Goal: Task Accomplishment & Management: Complete application form

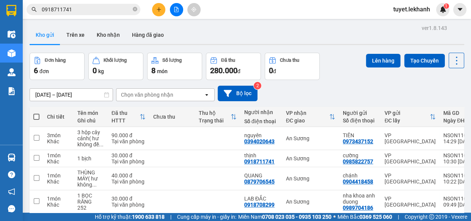
click at [156, 9] on icon "plus" at bounding box center [158, 9] width 5 height 5
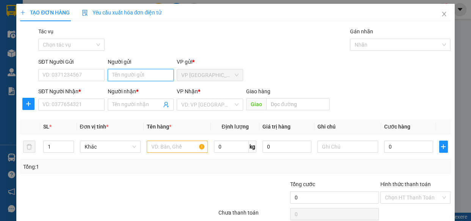
click at [123, 74] on input "Người gửi" at bounding box center [141, 75] width 66 height 12
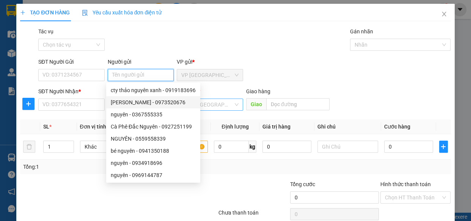
click at [235, 104] on div "VD: VP [GEOGRAPHIC_DATA]" at bounding box center [210, 105] width 66 height 12
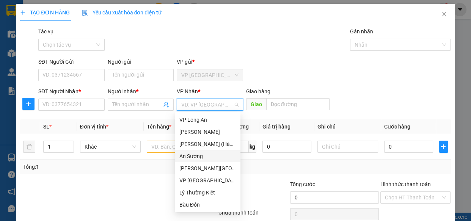
click at [193, 158] on div "An Sương" at bounding box center [207, 156] width 57 height 8
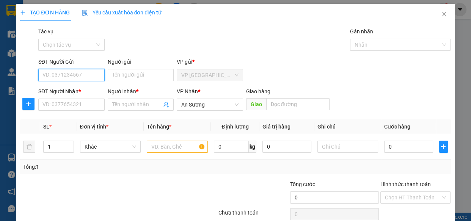
click at [91, 72] on input "SĐT Người Gửi" at bounding box center [71, 75] width 66 height 12
click at [86, 91] on div "0963965060 - Cô Dung" at bounding box center [70, 90] width 57 height 8
type input "0963965060"
type input "Cô Dung"
type input "0963965060"
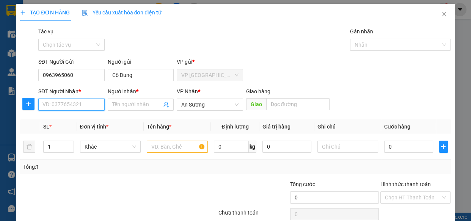
click at [86, 103] on input "SĐT Người Nhận *" at bounding box center [71, 105] width 66 height 12
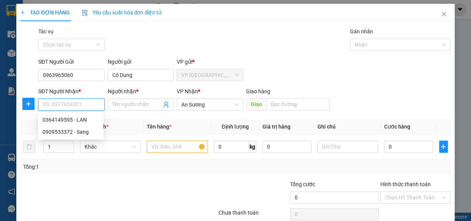
type input "90.000"
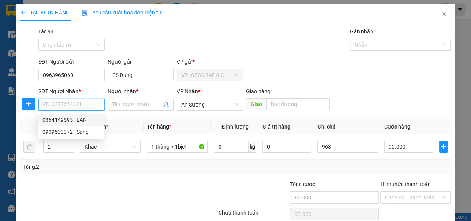
click at [81, 118] on div "0364149595 - LAN" at bounding box center [70, 120] width 57 height 8
type input "0364149595"
type input "LAN"
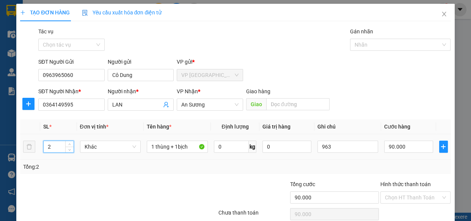
drag, startPoint x: 52, startPoint y: 146, endPoint x: 46, endPoint y: 146, distance: 5.7
click at [46, 146] on input "2" at bounding box center [59, 146] width 30 height 11
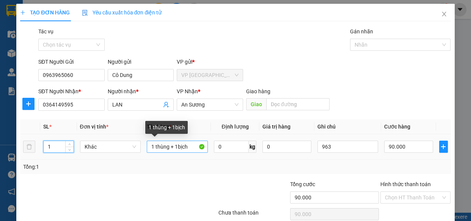
type input "1"
click at [170, 146] on input "1 thùng + 1bịch" at bounding box center [177, 147] width 61 height 12
drag, startPoint x: 174, startPoint y: 147, endPoint x: 145, endPoint y: 148, distance: 28.9
click at [147, 148] on input "1 thùng + 1bịch" at bounding box center [177, 147] width 61 height 12
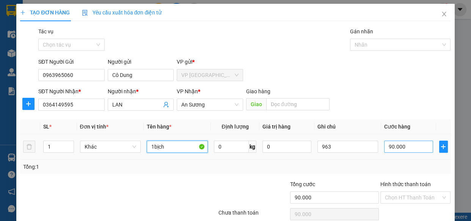
type input "1bịch"
click at [407, 150] on input "90.000" at bounding box center [408, 147] width 49 height 12
type input "4"
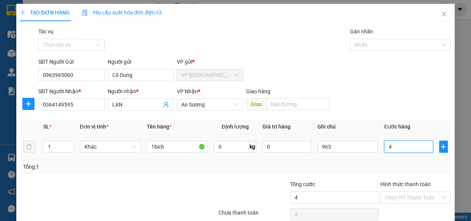
type input "40"
type input "400"
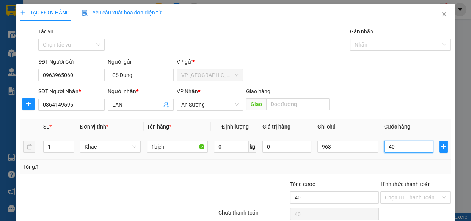
type input "400"
type input "4.000"
type input "40.000"
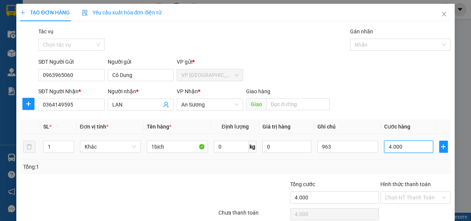
type input "40.000"
click at [310, 159] on td "0" at bounding box center [286, 146] width 55 height 25
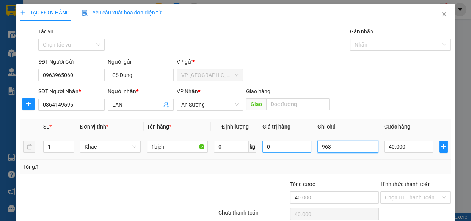
drag, startPoint x: 336, startPoint y: 147, endPoint x: 305, endPoint y: 151, distance: 31.3
click at [305, 151] on tr "1 Khác 1bịch 0 kg 0 963 40.000" at bounding box center [235, 146] width 431 height 25
type input "671"
click at [324, 160] on div "Tổng: 1" at bounding box center [235, 167] width 431 height 14
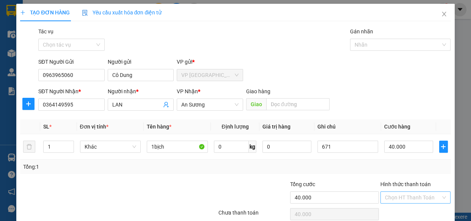
click at [426, 197] on input "Hình thức thanh toán" at bounding box center [413, 197] width 56 height 11
click at [424, 169] on div "Tại văn phòng" at bounding box center [410, 170] width 61 height 8
type input "0"
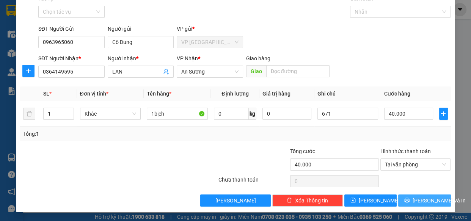
click at [409, 199] on icon "printer" at bounding box center [407, 200] width 5 height 5
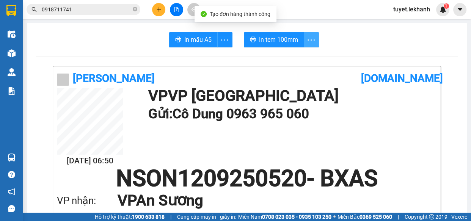
click at [308, 36] on icon "more" at bounding box center [310, 39] width 9 height 9
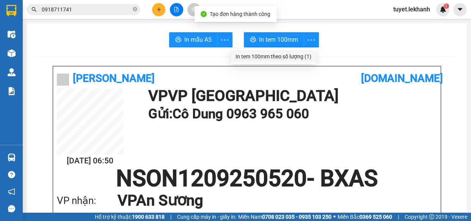
click at [296, 53] on div "In tem 100mm theo số lượng (1)" at bounding box center [274, 56] width 76 height 8
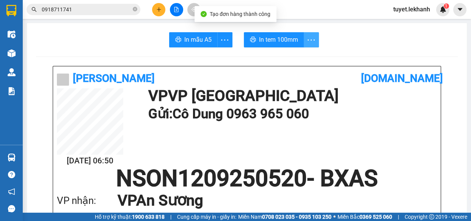
click at [306, 41] on icon "more" at bounding box center [310, 39] width 9 height 9
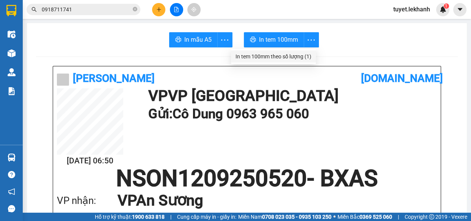
scroll to position [138, 0]
